Goal: Find specific page/section: Find specific page/section

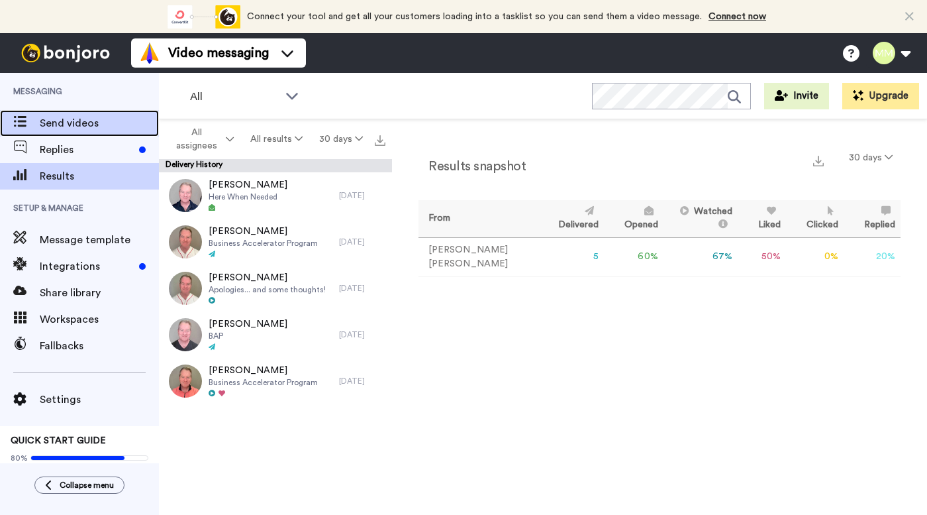
click at [105, 118] on span "Send videos" at bounding box center [99, 123] width 119 height 16
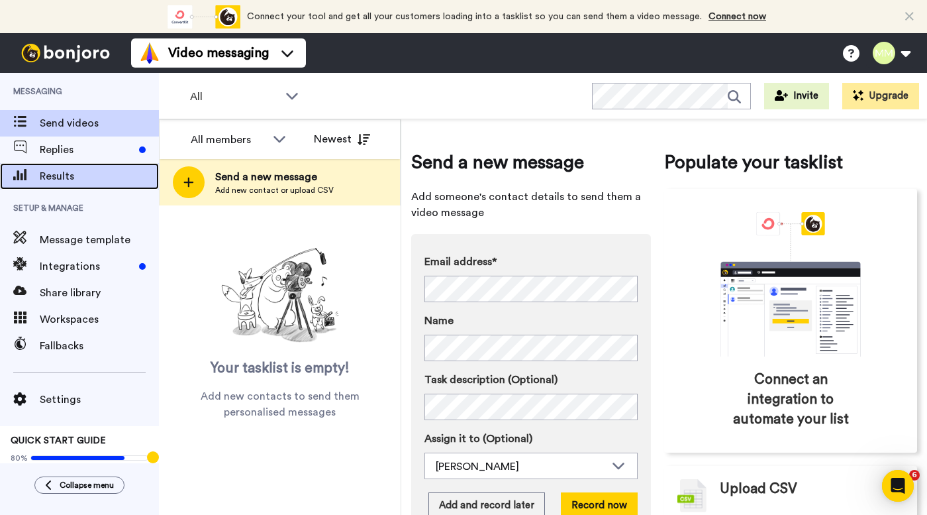
click at [90, 177] on span "Results" at bounding box center [99, 176] width 119 height 16
